Goal: Information Seeking & Learning: Learn about a topic

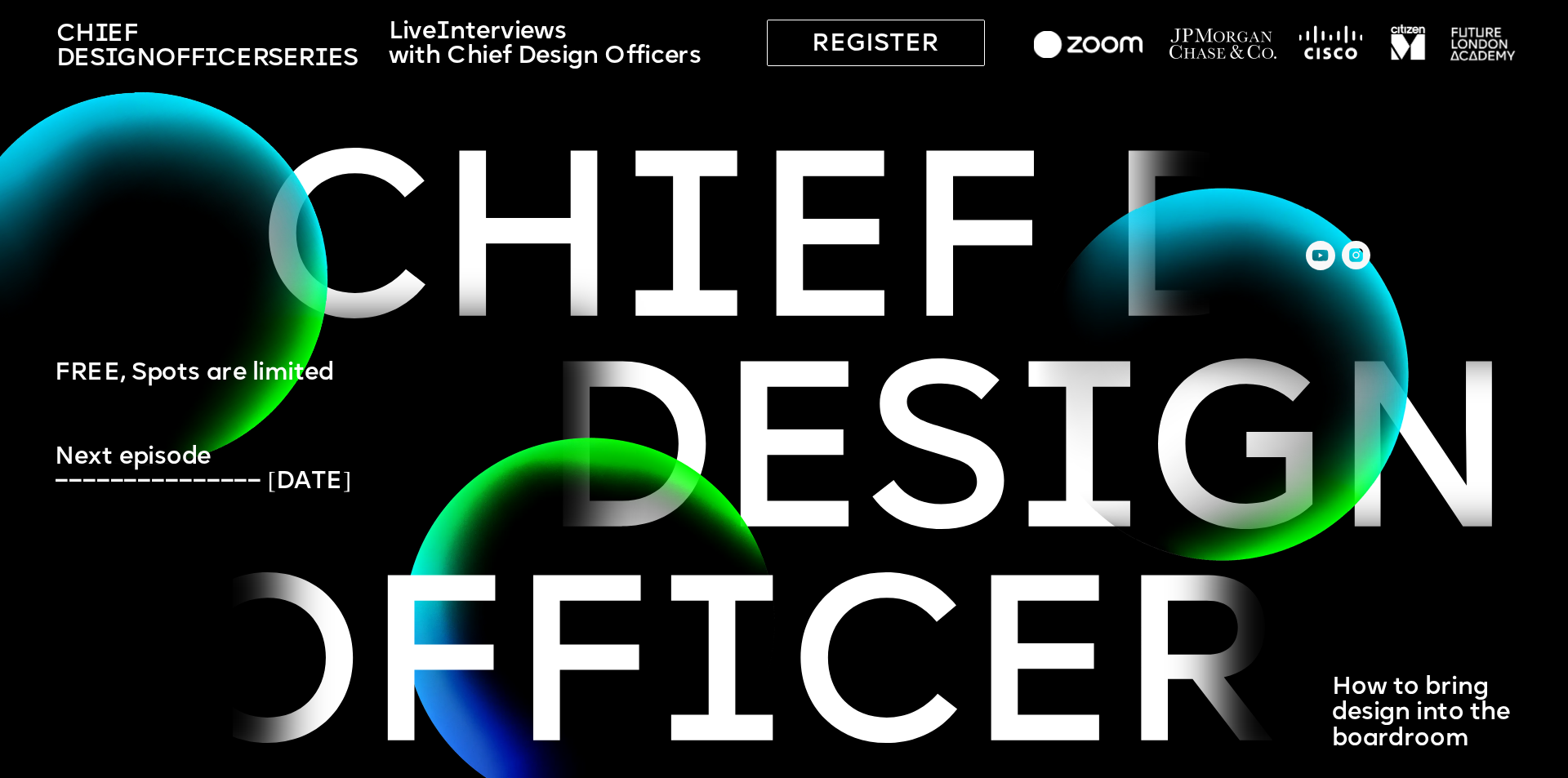
drag, startPoint x: 894, startPoint y: 282, endPoint x: 446, endPoint y: 258, distance: 448.6
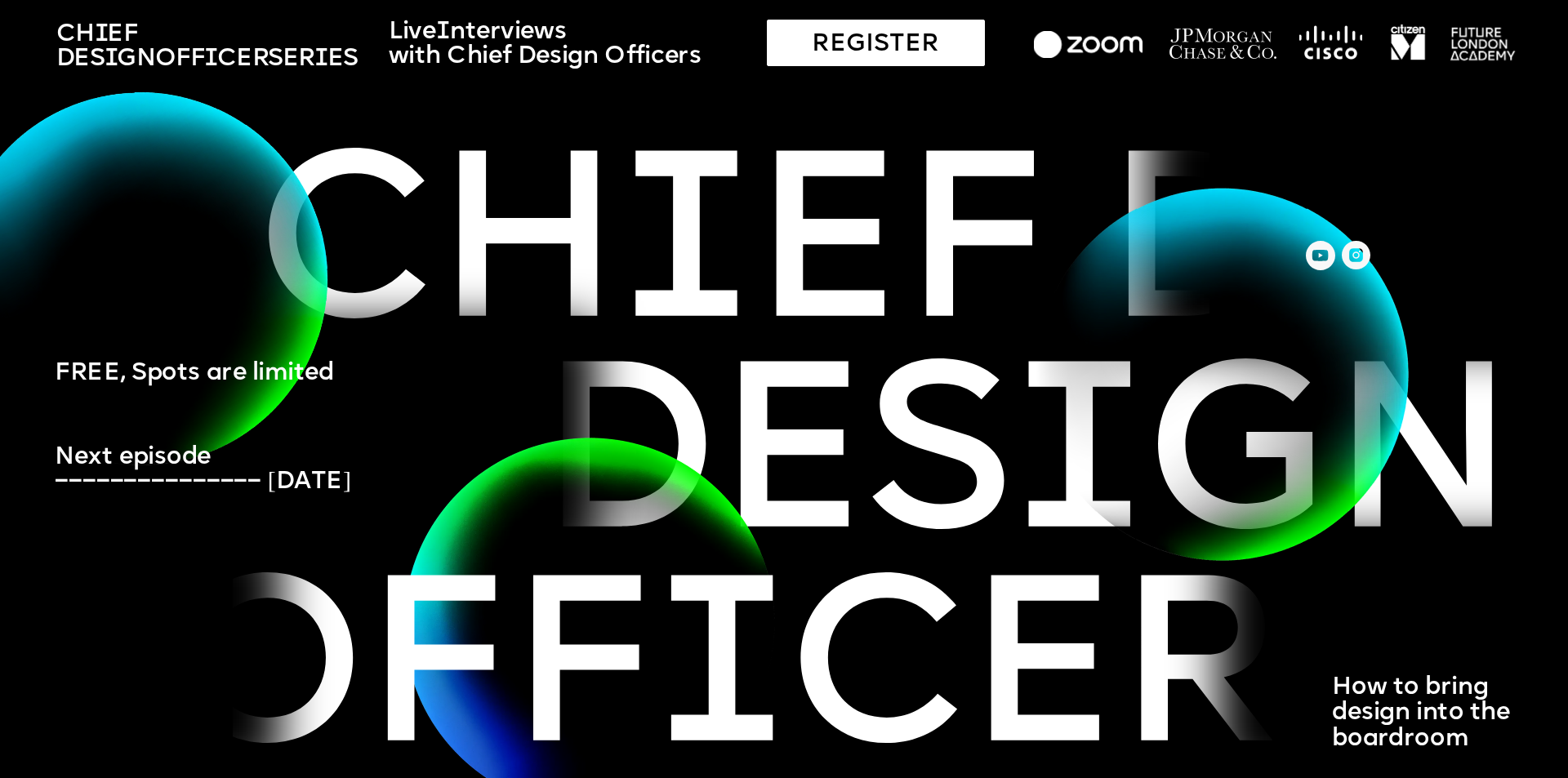
drag, startPoint x: 916, startPoint y: 42, endPoint x: 879, endPoint y: 47, distance: 37.3
click at [916, 42] on div "REGISTER" at bounding box center [875, 43] width 218 height 47
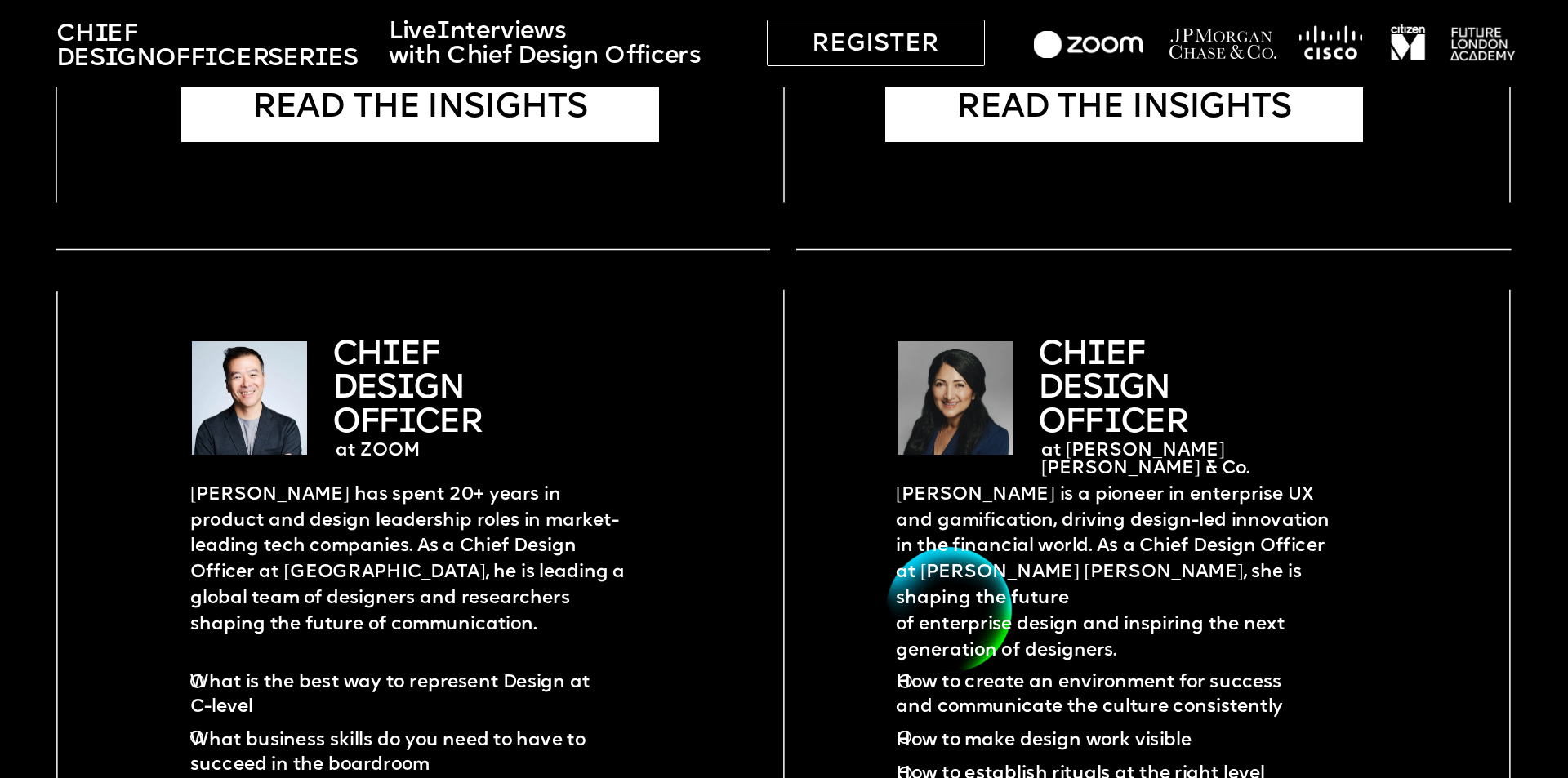
scroll to position [3919, 0]
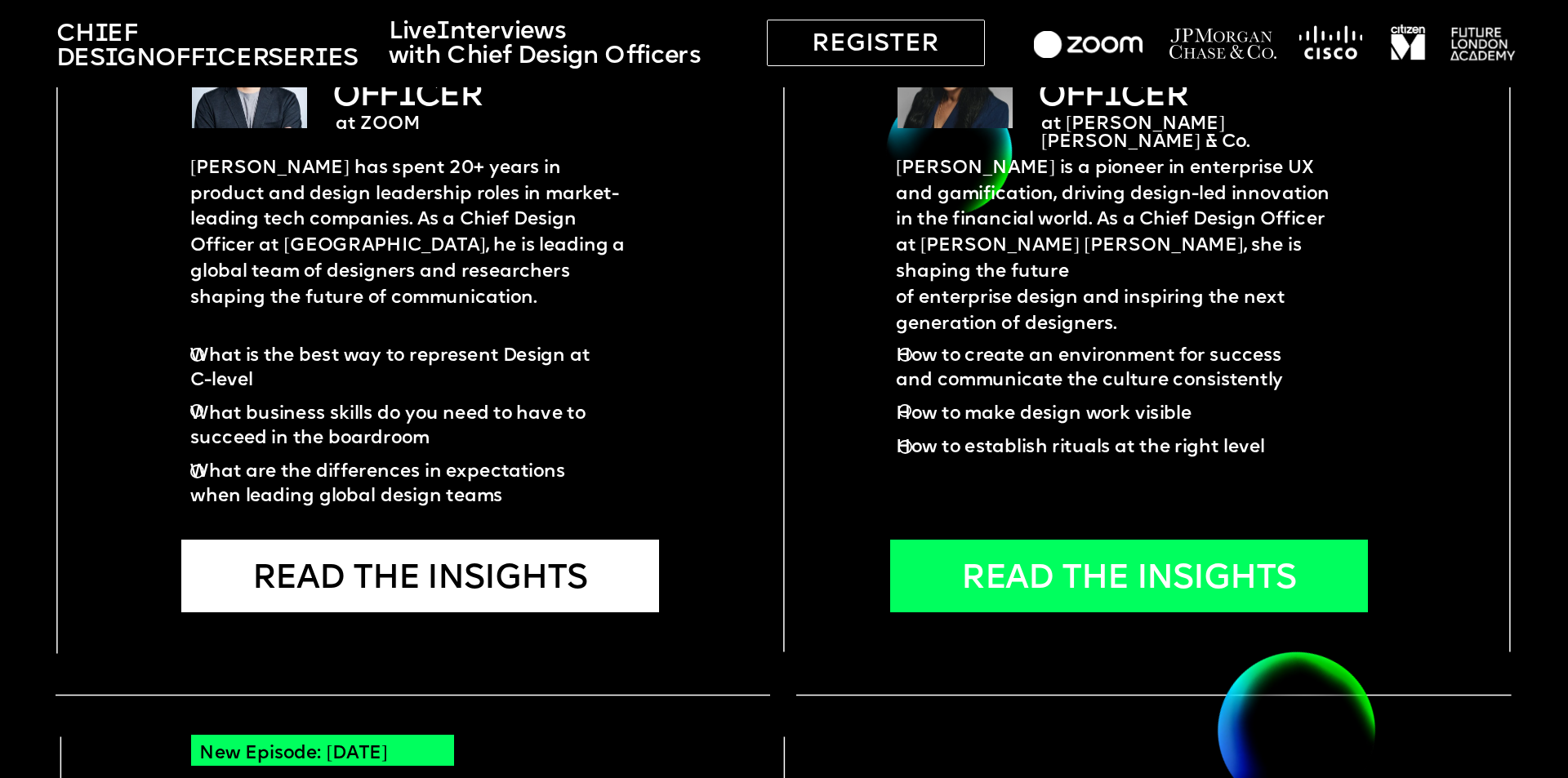
click at [1021, 570] on div "READ THE INSIGHTS" at bounding box center [1129, 576] width 478 height 72
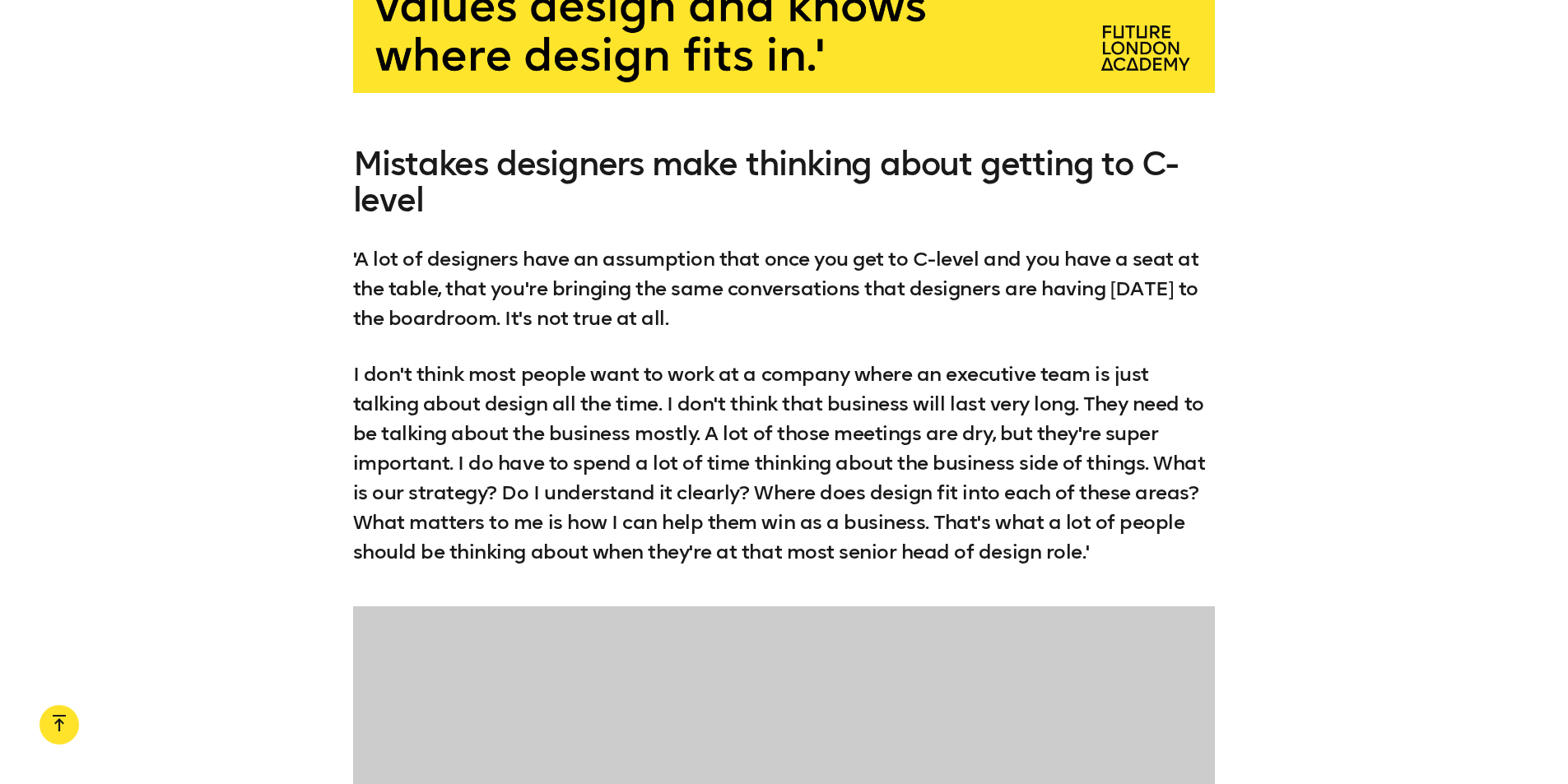
scroll to position [3620, 0]
